Goal: Communication & Community: Participate in discussion

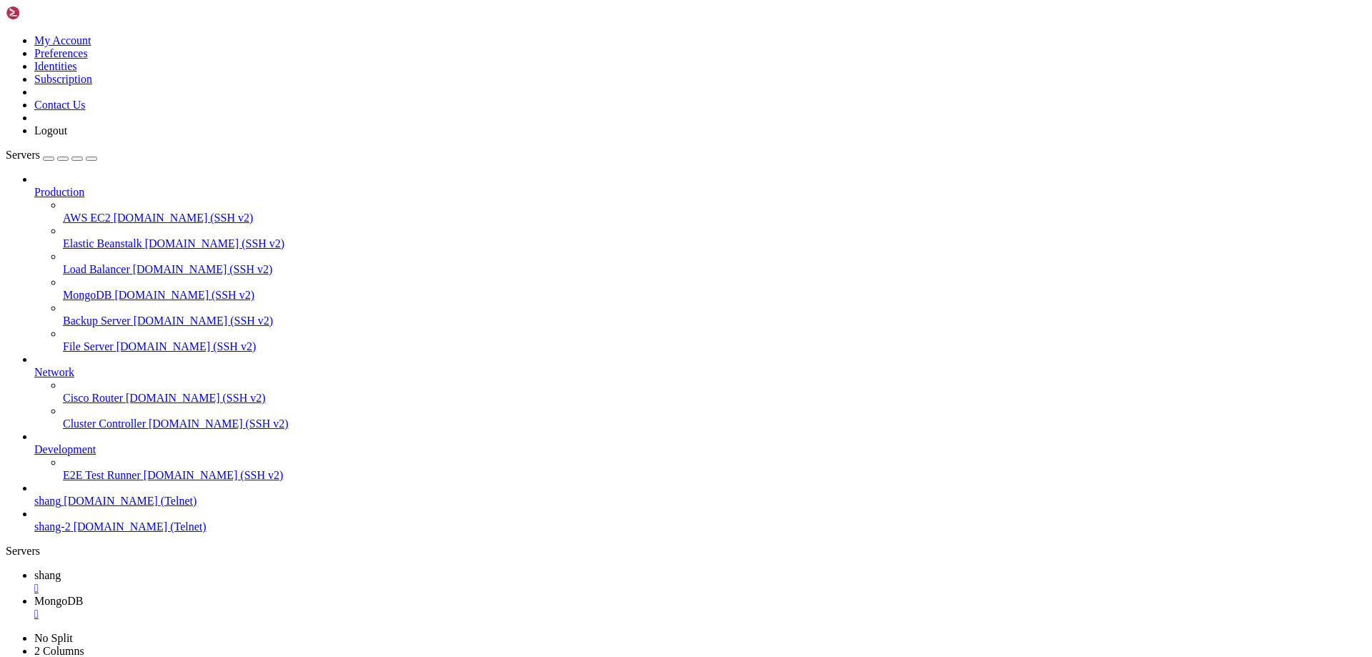
scroll to position [15504, 0]
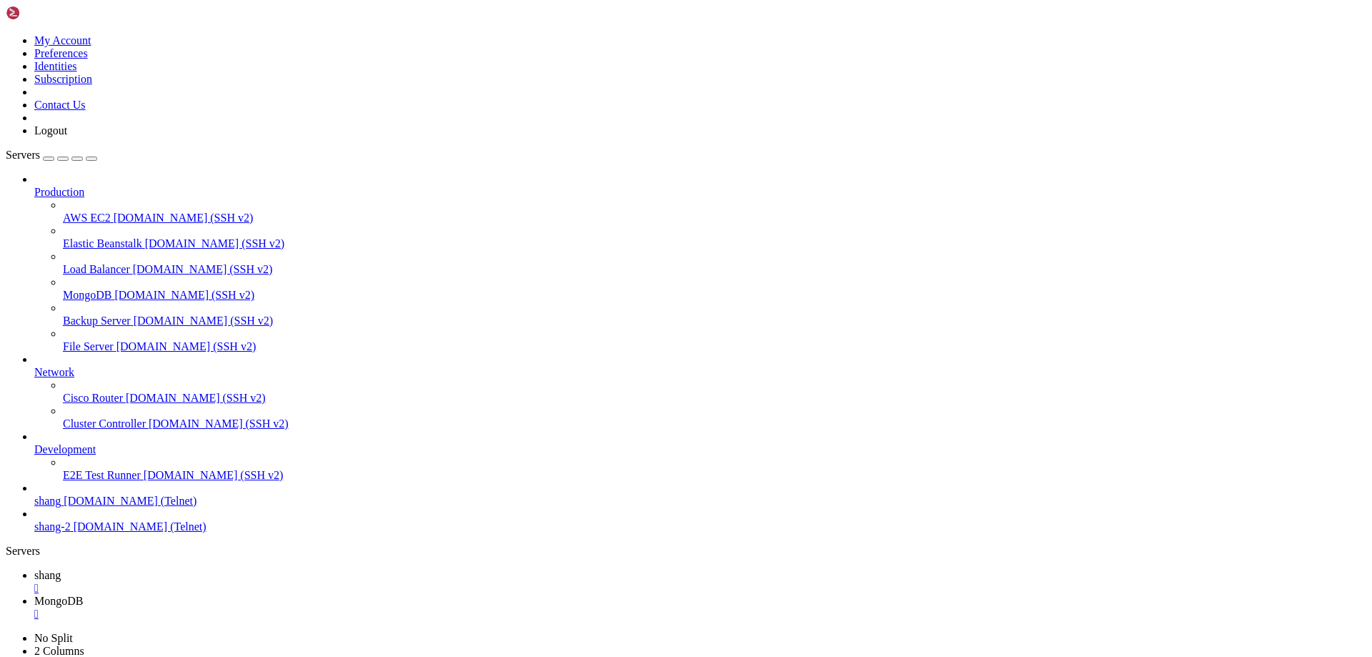
scroll to position [15708, 0]
drag, startPoint x: 537, startPoint y: 1430, endPoint x: 780, endPoint y: 1423, distance: 243.1
drag, startPoint x: 773, startPoint y: 1425, endPoint x: 258, endPoint y: 1443, distance: 515.0
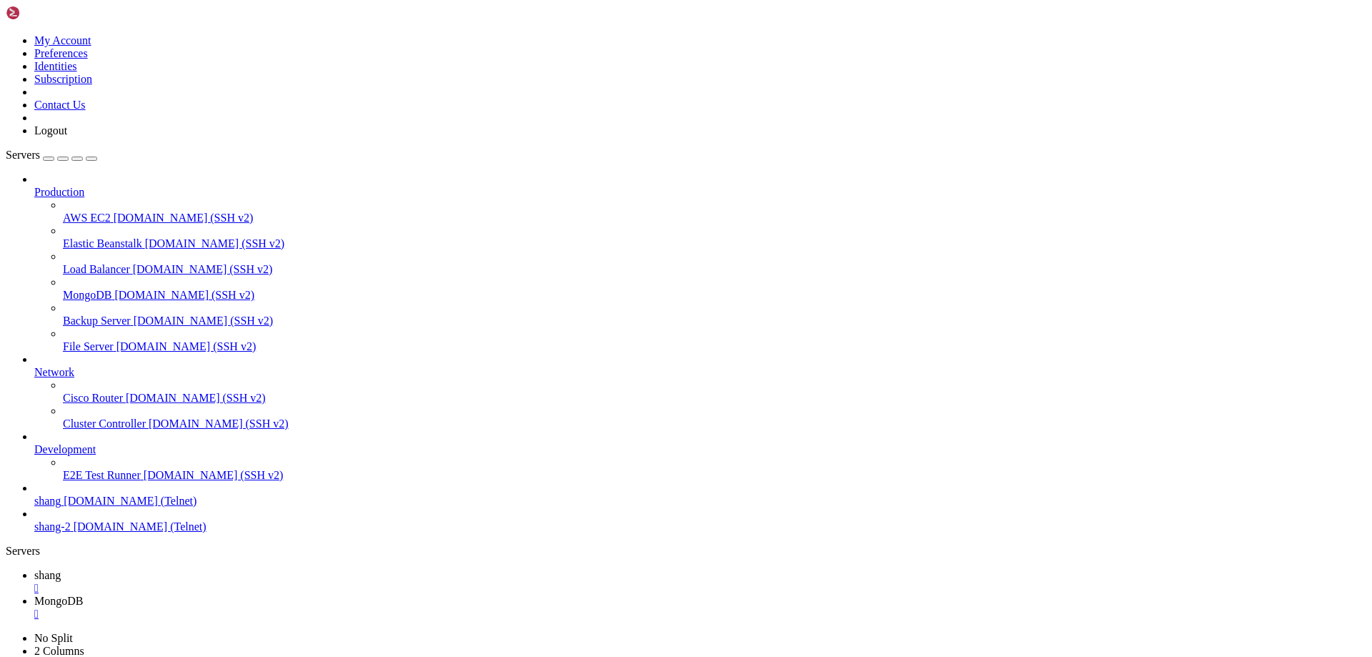
scroll to position [15761, 0]
